Goal: Task Accomplishment & Management: Use online tool/utility

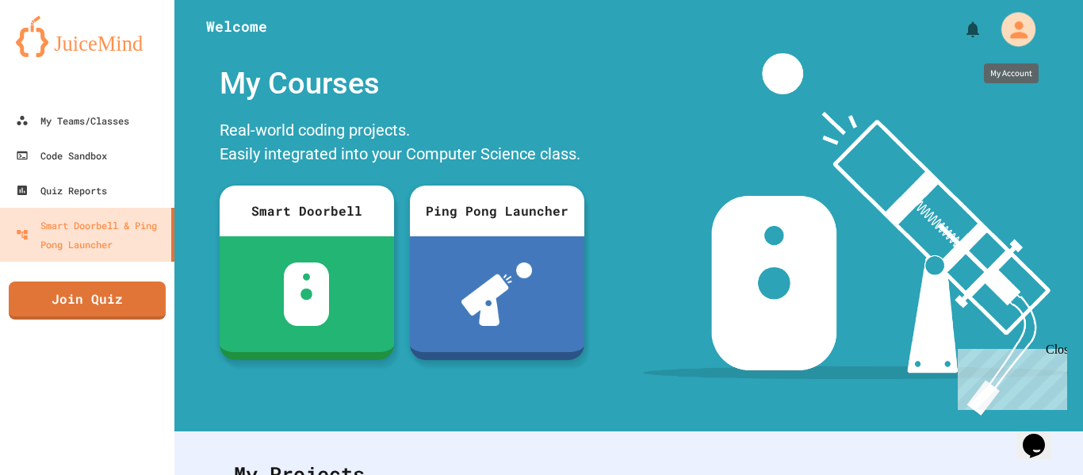
click at [1035, 30] on div "My Account" at bounding box center [1018, 29] width 34 height 34
click at [98, 474] on div at bounding box center [541, 475] width 1083 height 0
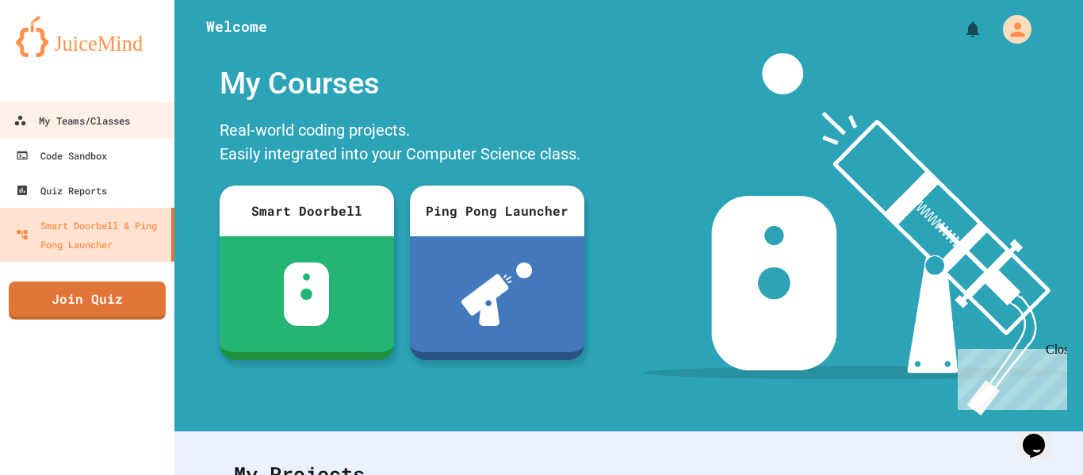
click at [98, 121] on div "My Teams/Classes" at bounding box center [71, 121] width 117 height 20
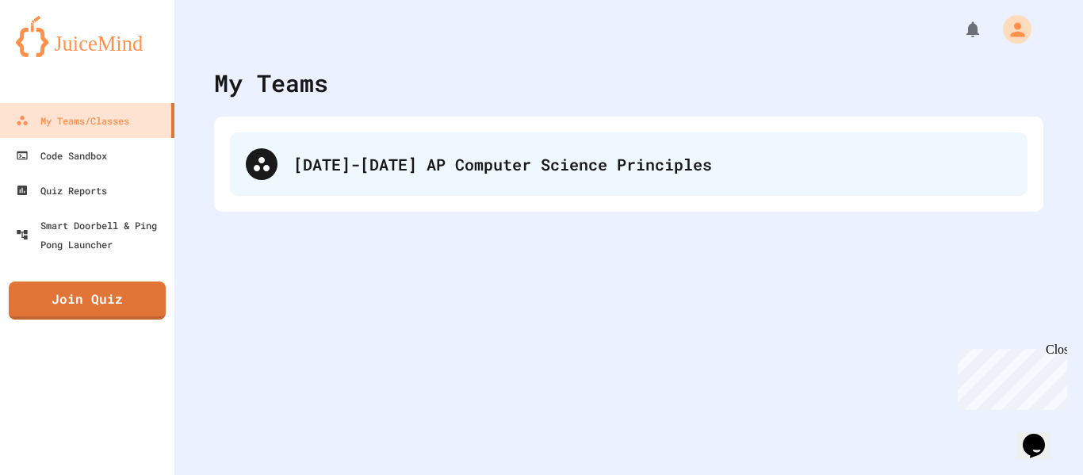
click at [350, 177] on div "[DATE]-[DATE] AP Computer Science Principles" at bounding box center [629, 163] width 798 height 63
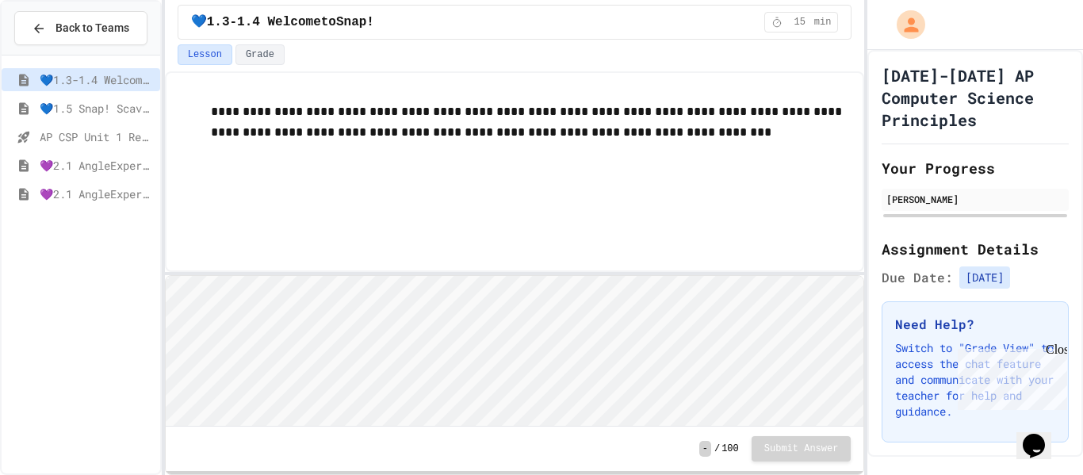
scroll to position [2, 0]
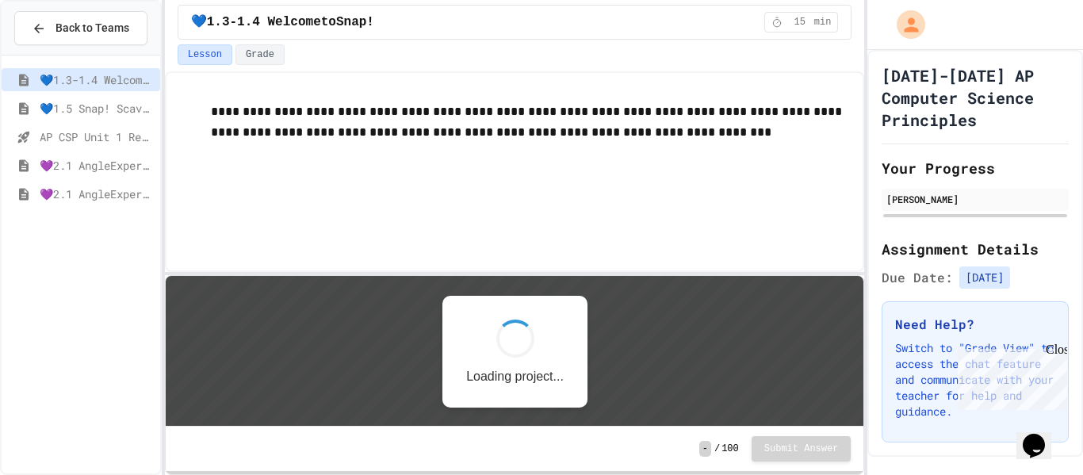
click at [101, 172] on span "💜2.1 AngleExperiments1" at bounding box center [97, 165] width 114 height 17
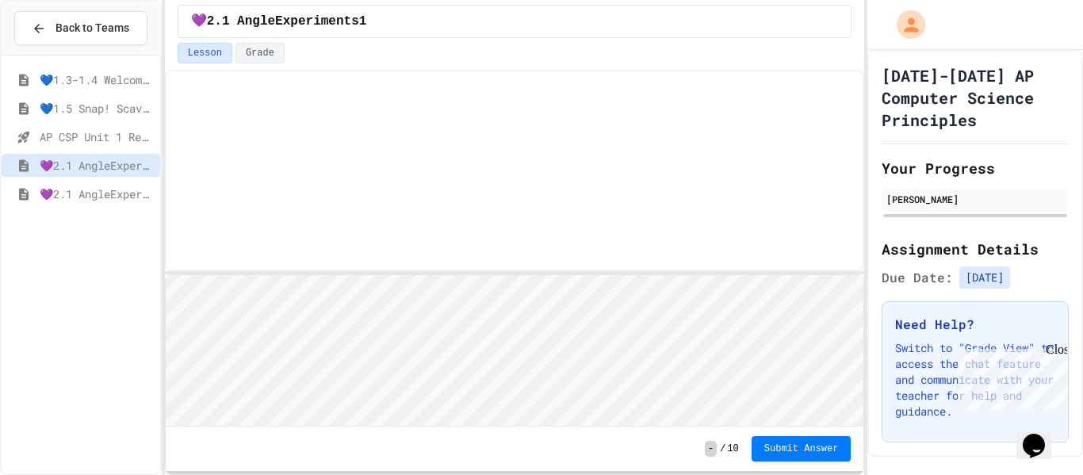
scroll to position [2, 0]
click at [811, 450] on span "Submit Answer" at bounding box center [801, 448] width 75 height 13
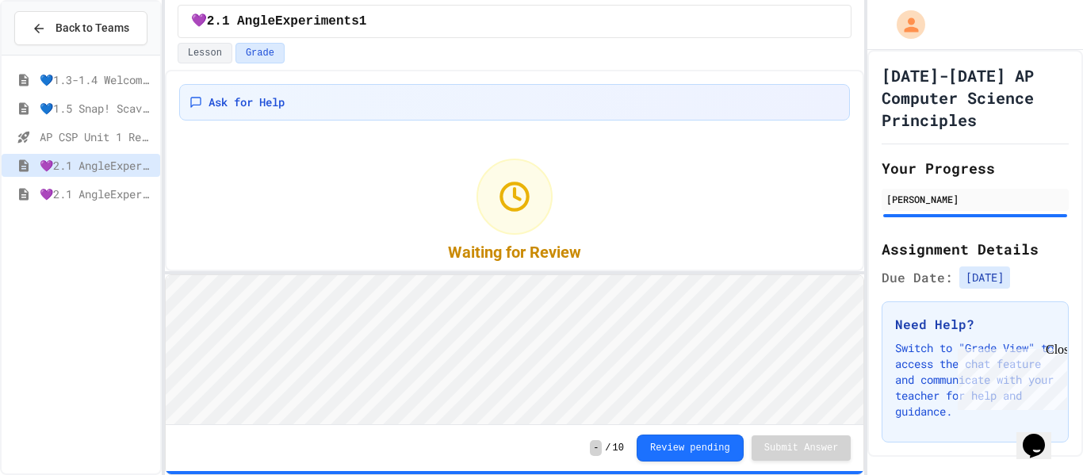
click at [77, 197] on span "💜2.1 AngleExperiments2" at bounding box center [97, 194] width 114 height 17
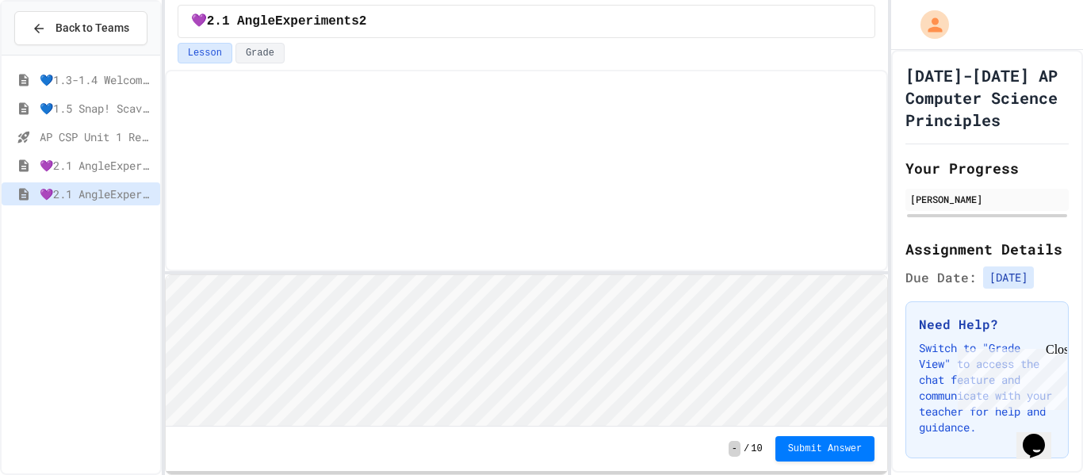
scroll to position [2, 0]
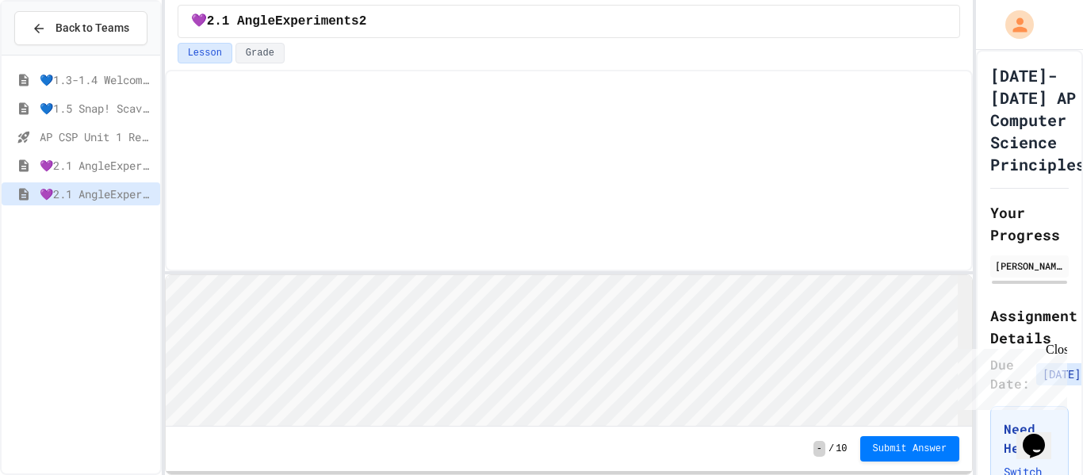
click at [997, 91] on div "Back to Teams 💙1.3-1.4 WelcometoSnap! 💙1.5 Snap! ScavengerHunt AP CSP Unit 1 Re…" at bounding box center [541, 237] width 1083 height 475
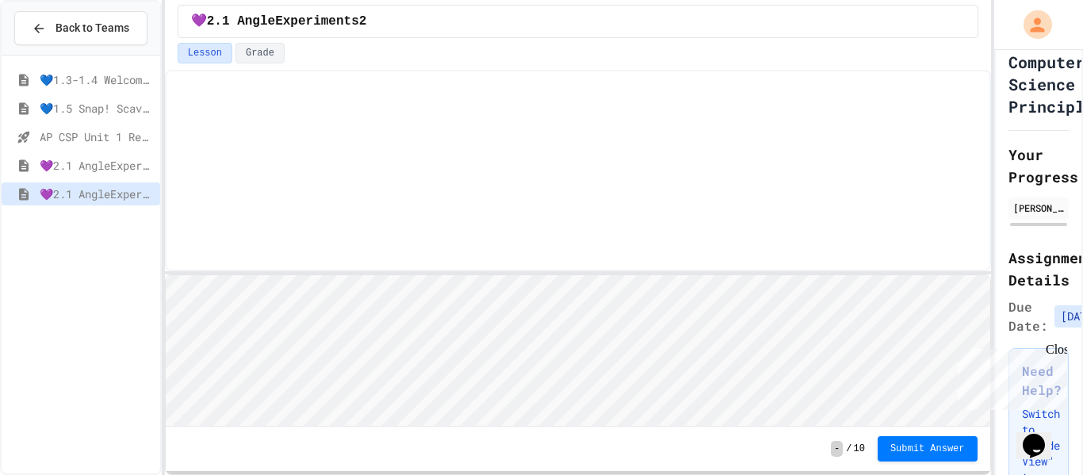
scroll to position [0, 0]
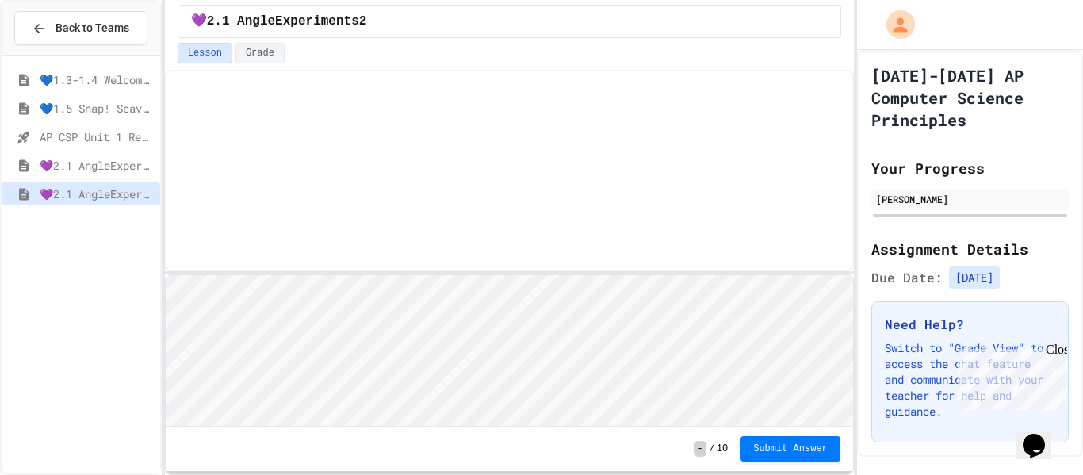
click at [859, 147] on div "Back to Teams 💙1.3-1.4 WelcometoSnap! 💙1.5 Snap! ScavengerHunt AP CSP Unit 1 Re…" at bounding box center [541, 237] width 1083 height 475
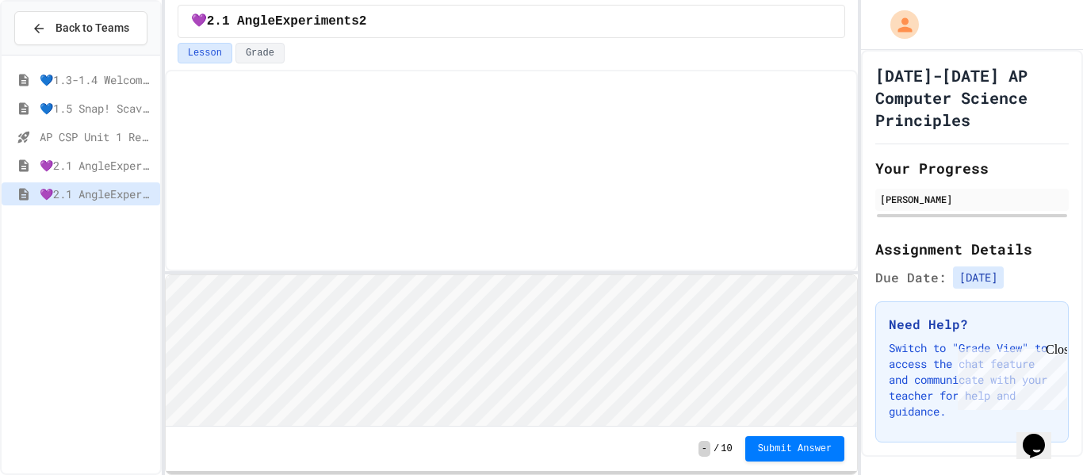
click at [1058, 354] on div "Close" at bounding box center [1056, 353] width 20 height 20
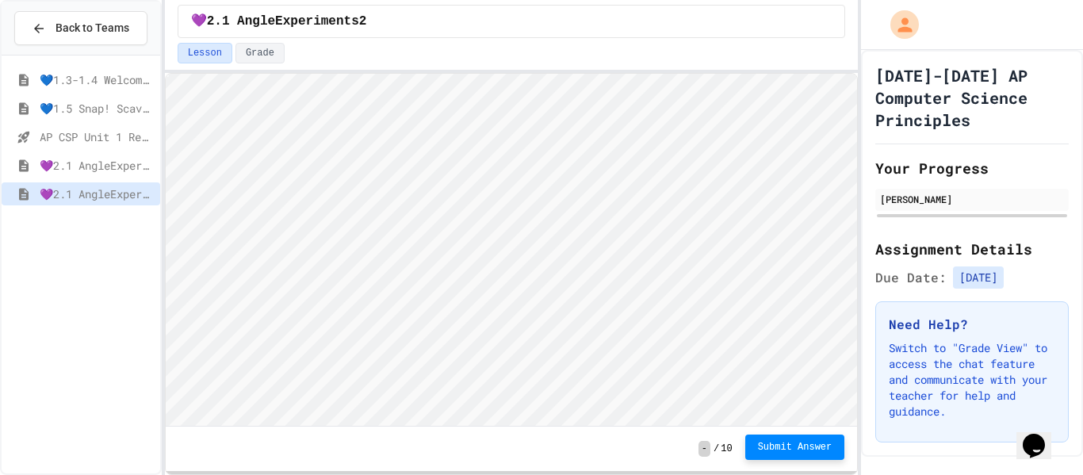
click at [794, 444] on span "Submit Answer" at bounding box center [795, 447] width 75 height 13
